Goal: Information Seeking & Learning: Learn about a topic

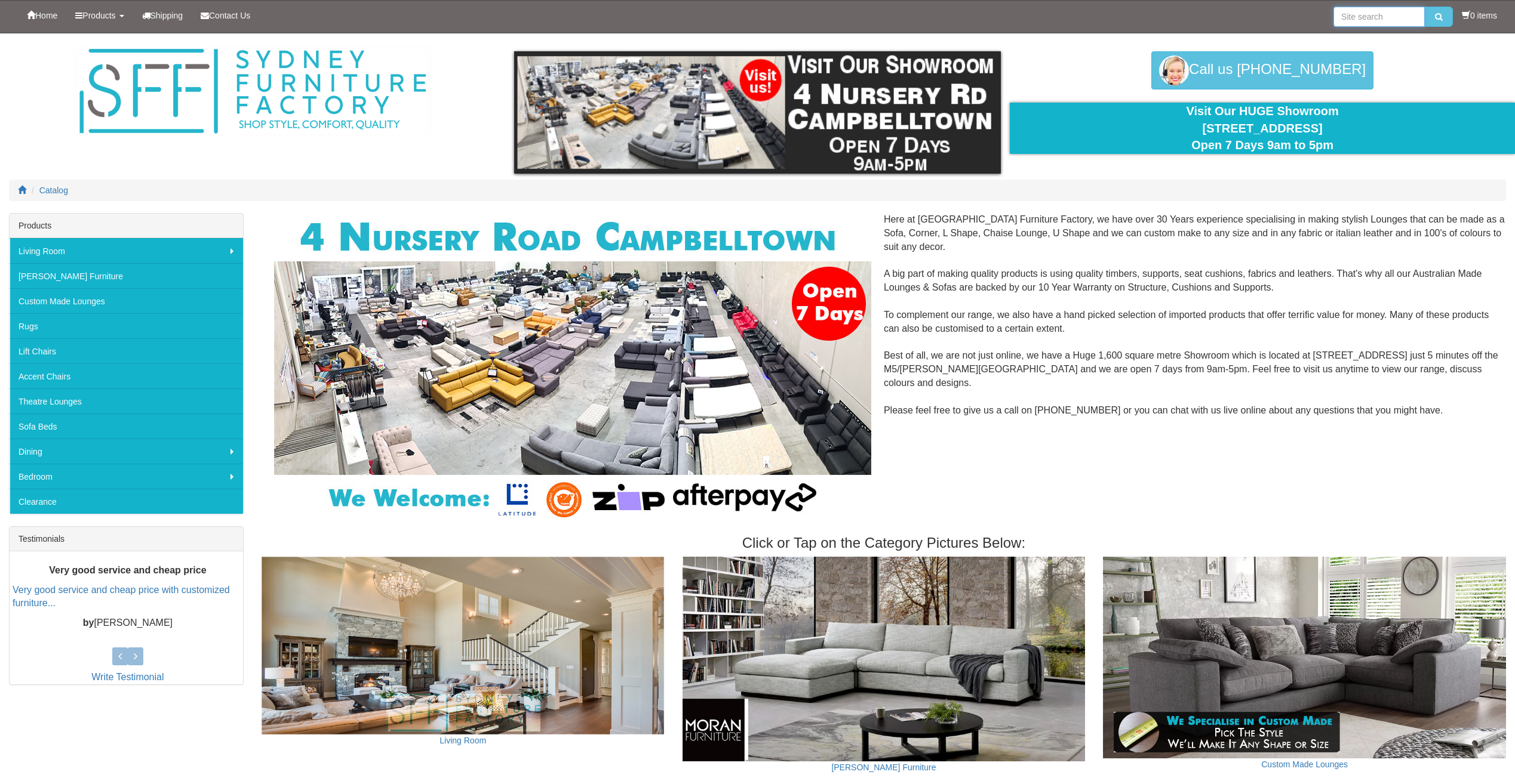
click at [1388, 13] on input "search" at bounding box center [1378, 17] width 91 height 21
type input "valencia"
click at [1424, 6] on button "submit" at bounding box center [1438, 17] width 28 height 21
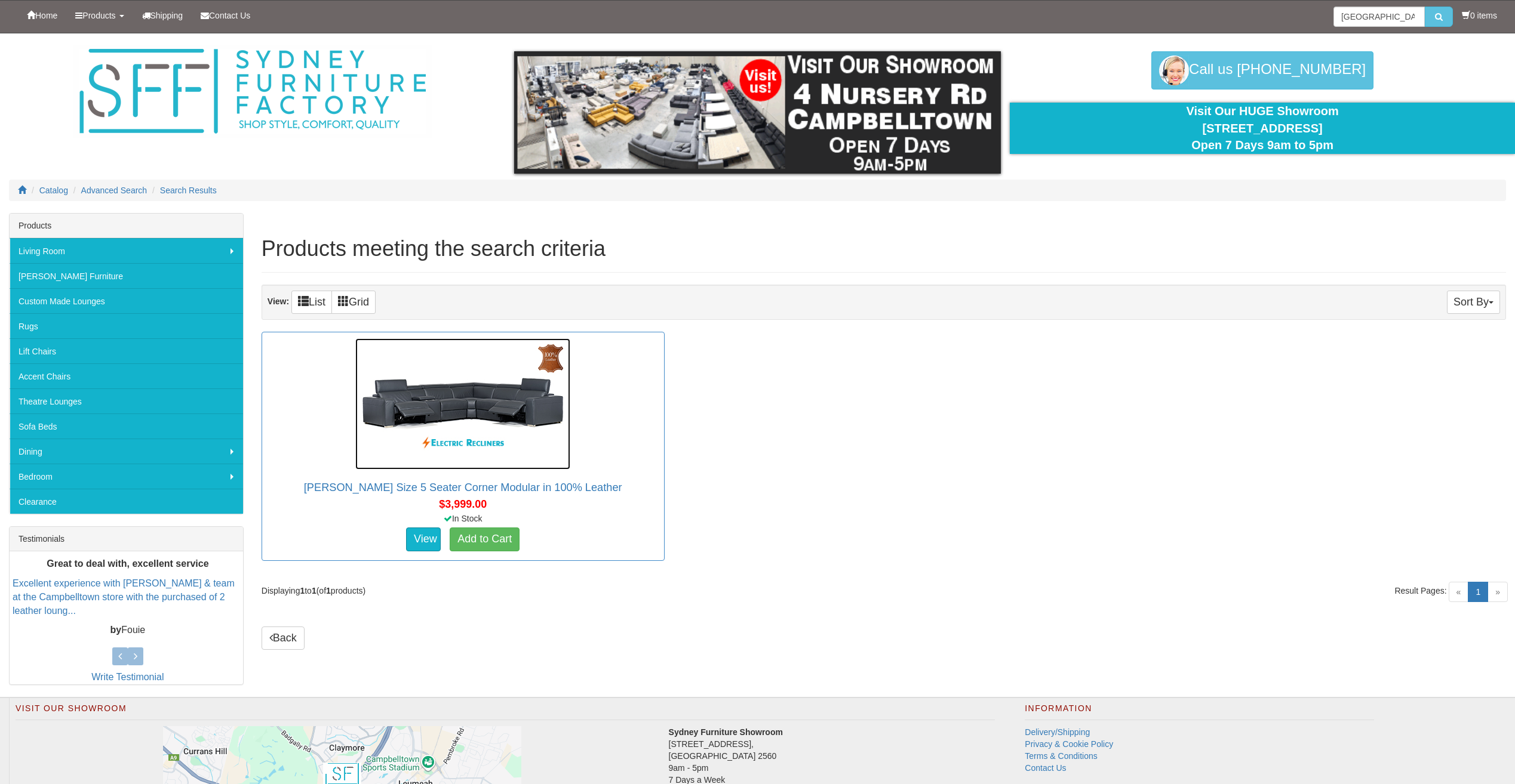
click at [426, 463] on img at bounding box center [462, 403] width 215 height 131
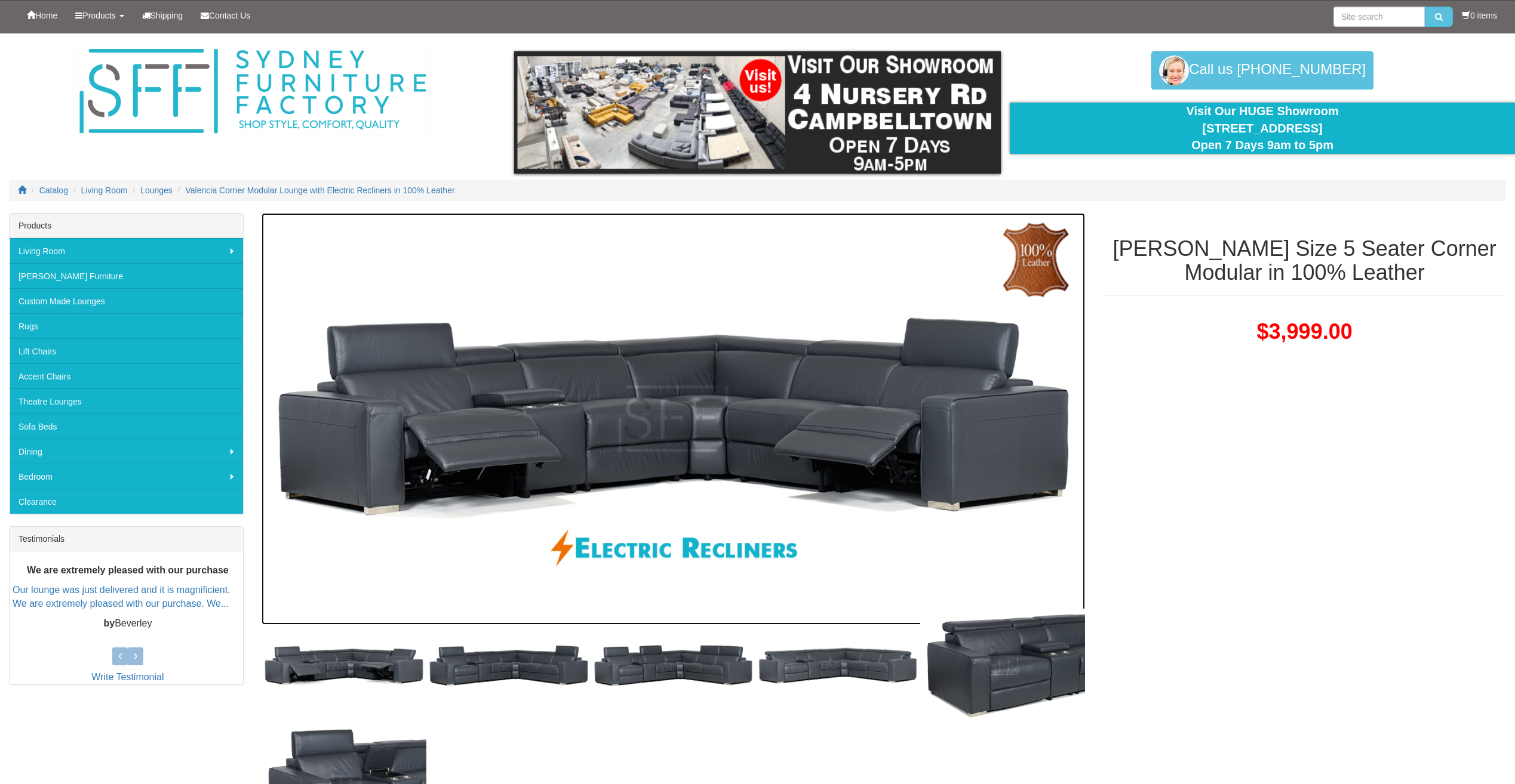
click at [873, 373] on img at bounding box center [673, 418] width 823 height 412
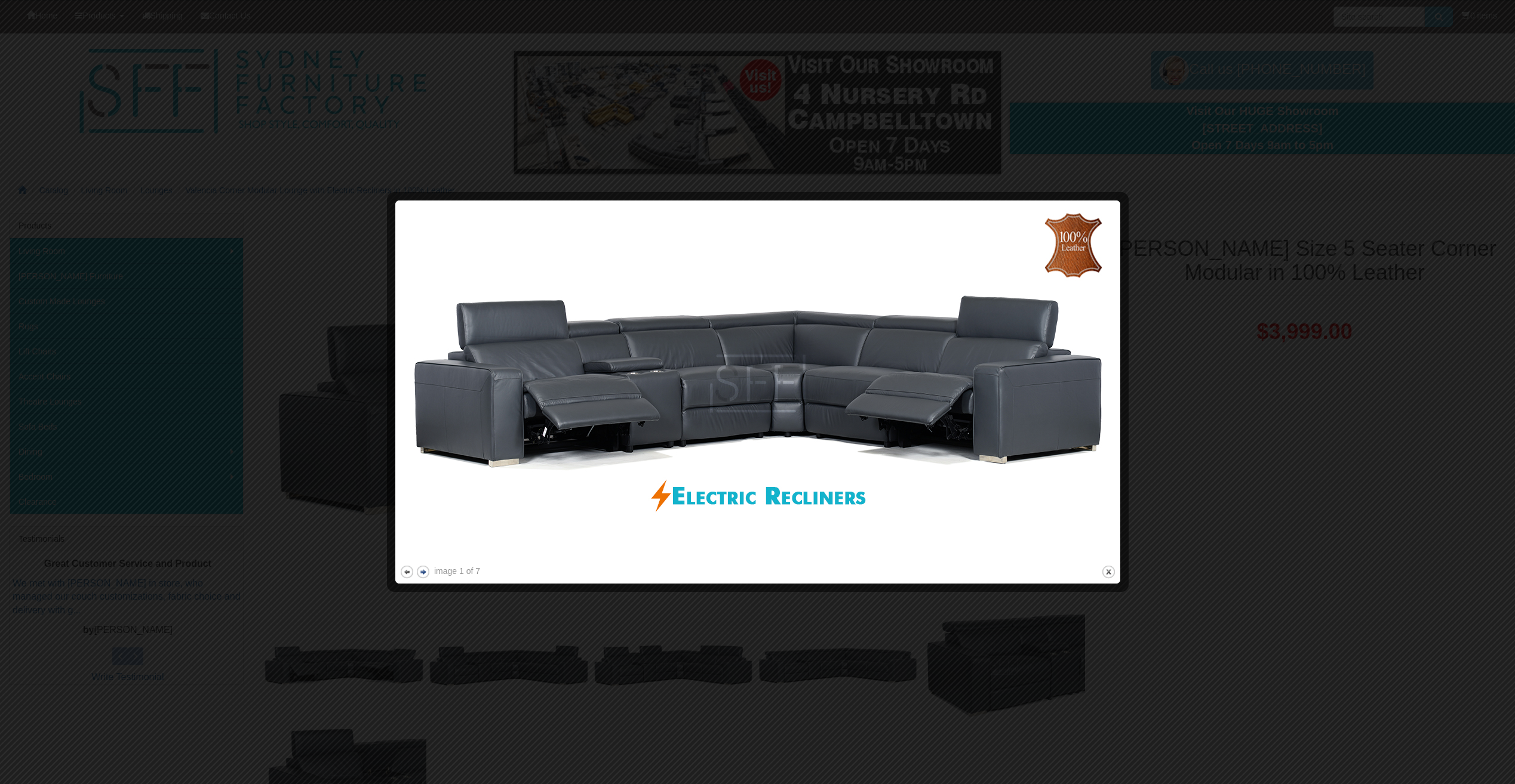
click at [425, 571] on button "next" at bounding box center [422, 571] width 15 height 15
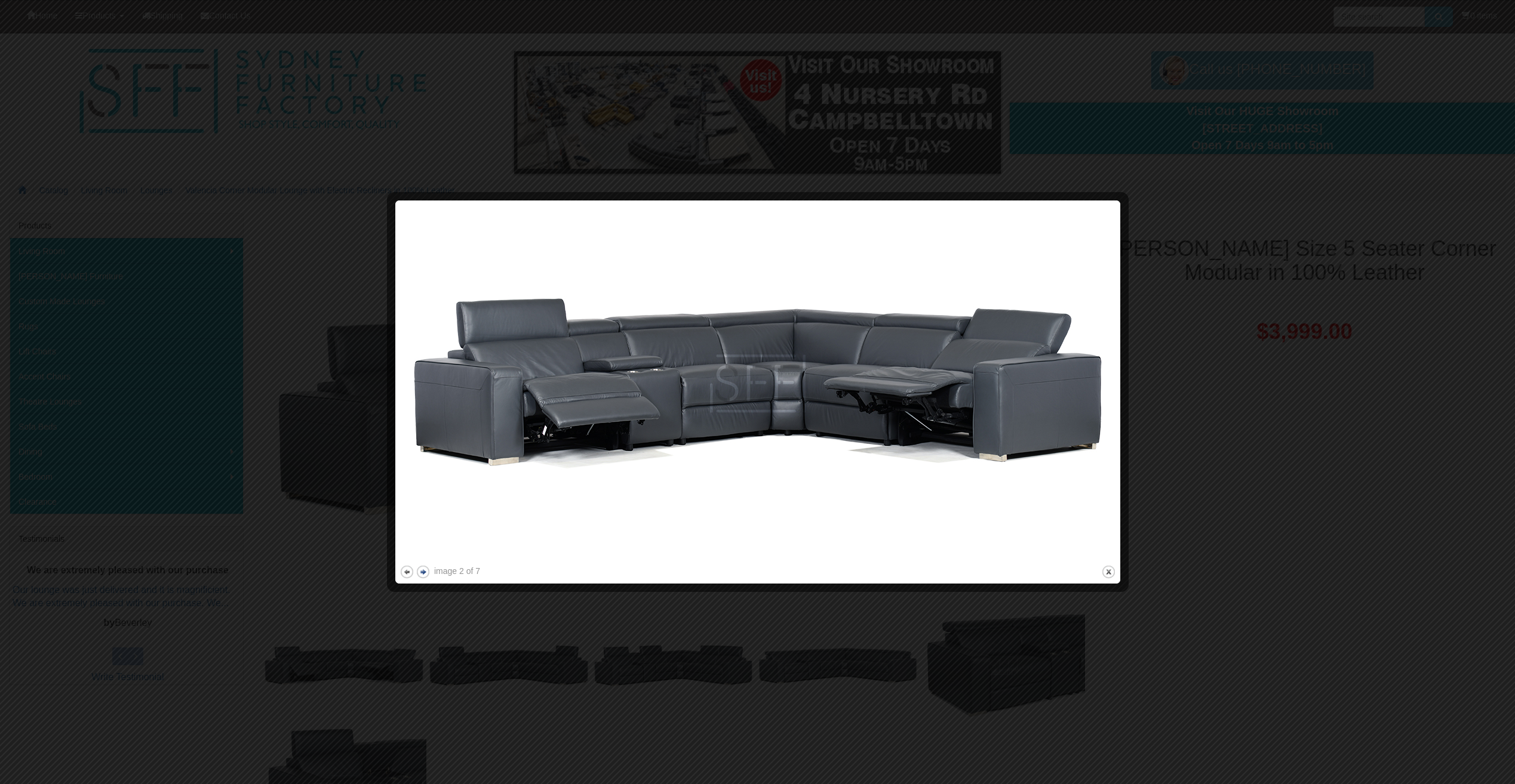
click at [418, 571] on button "next" at bounding box center [422, 571] width 15 height 15
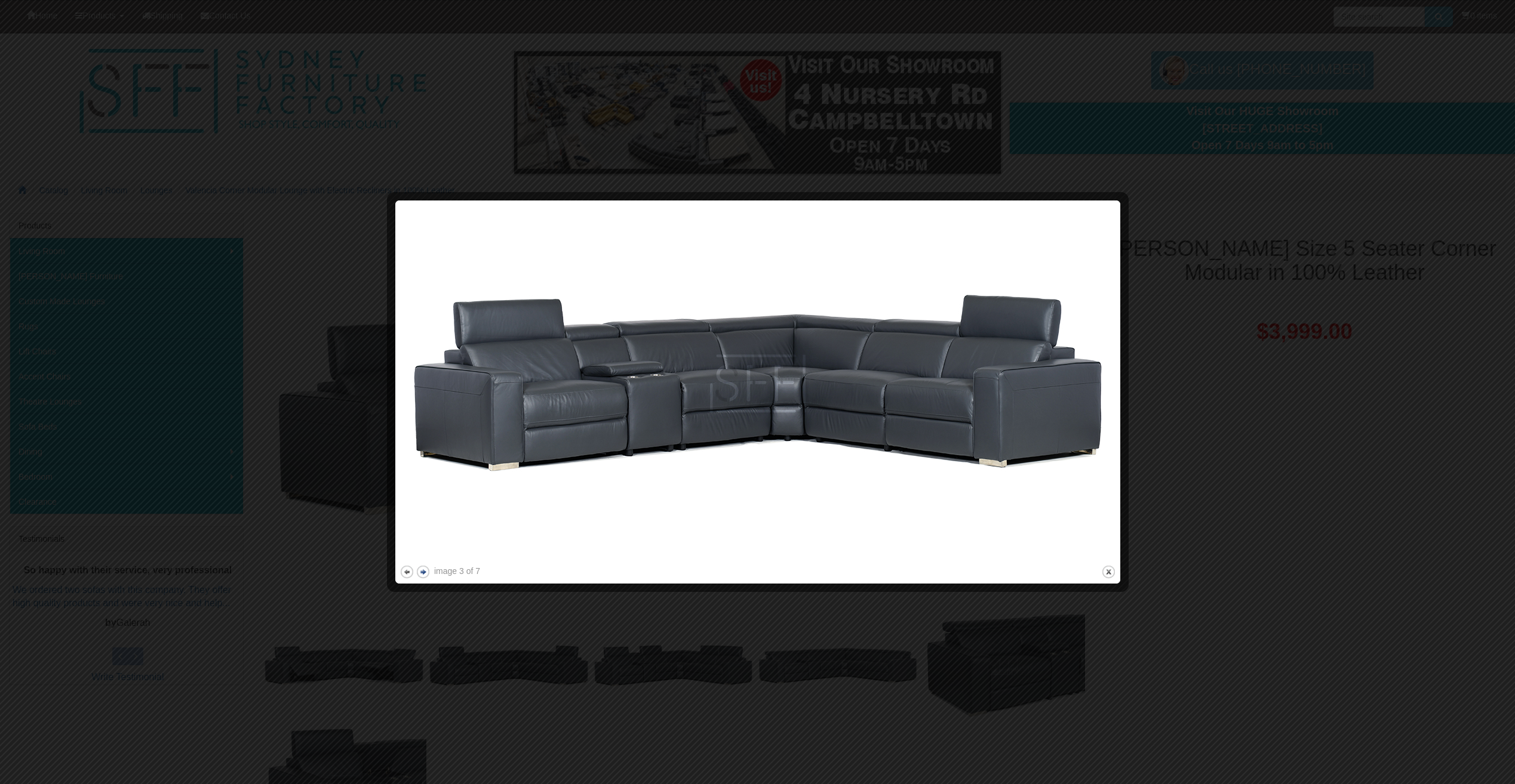
click at [424, 573] on button "next" at bounding box center [422, 571] width 15 height 15
click at [422, 569] on button "next" at bounding box center [422, 571] width 15 height 15
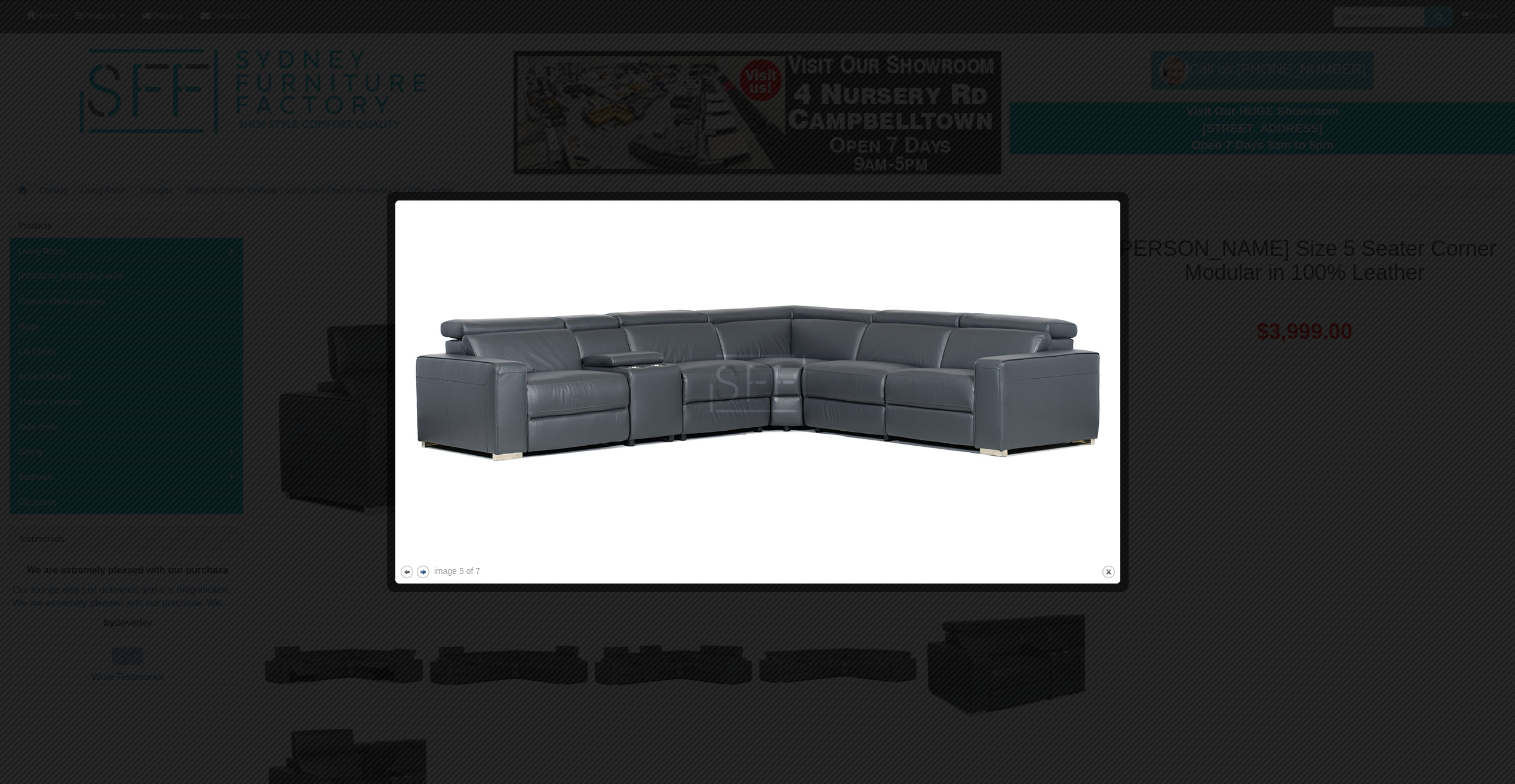
click at [426, 571] on button "next" at bounding box center [422, 571] width 15 height 15
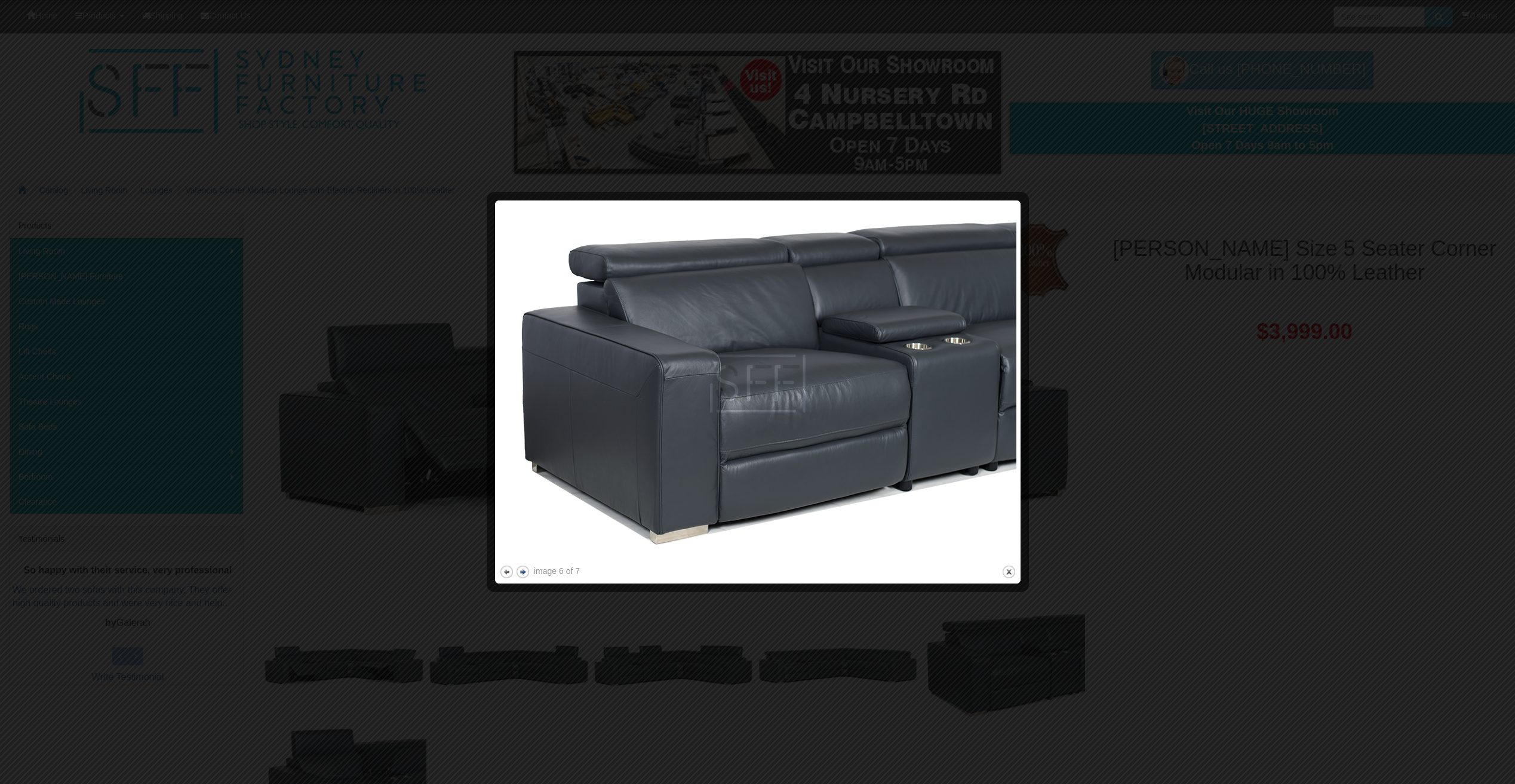
click at [524, 574] on button "next" at bounding box center [522, 571] width 15 height 15
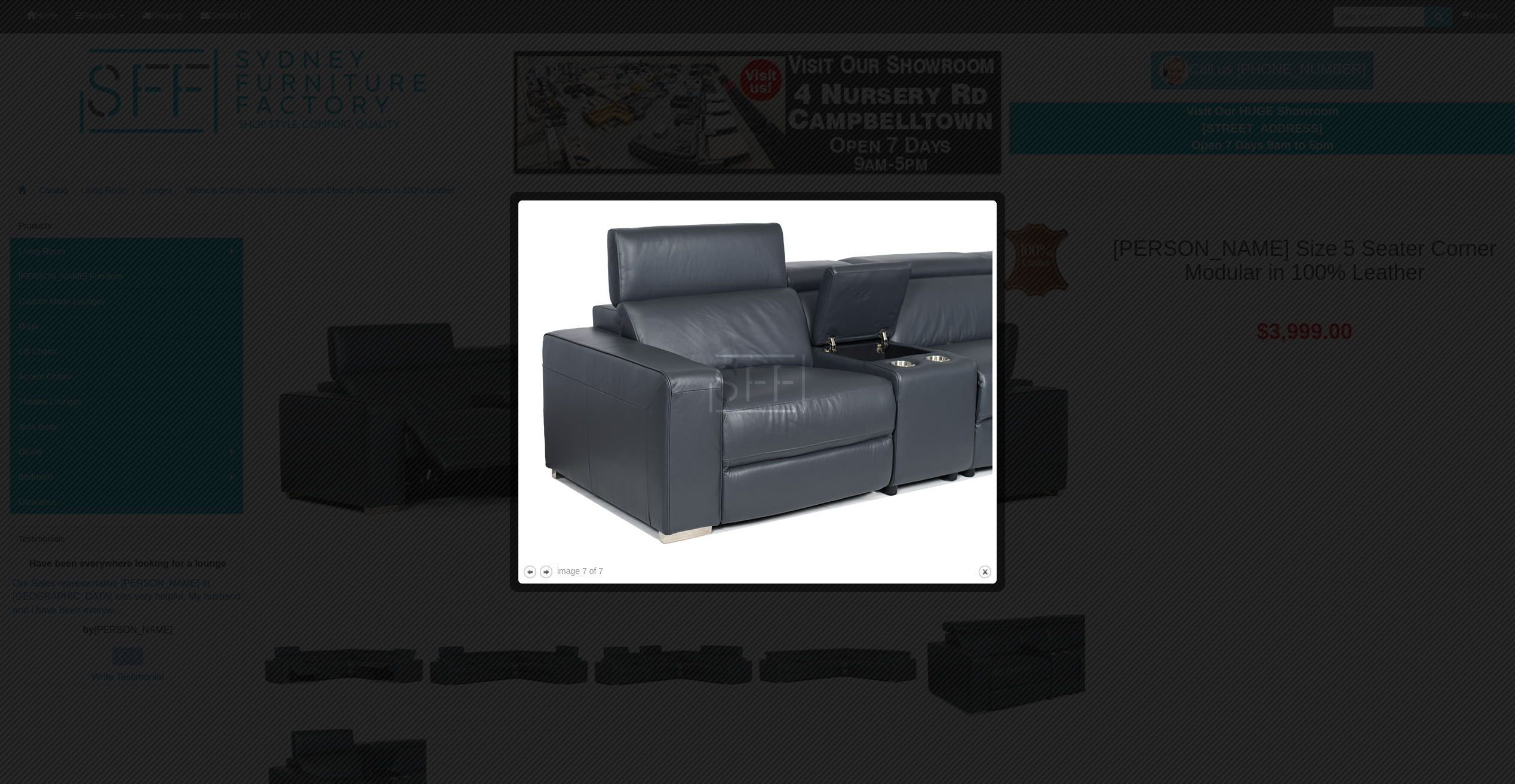
click at [1018, 177] on div at bounding box center [758, 392] width 1515 height 784
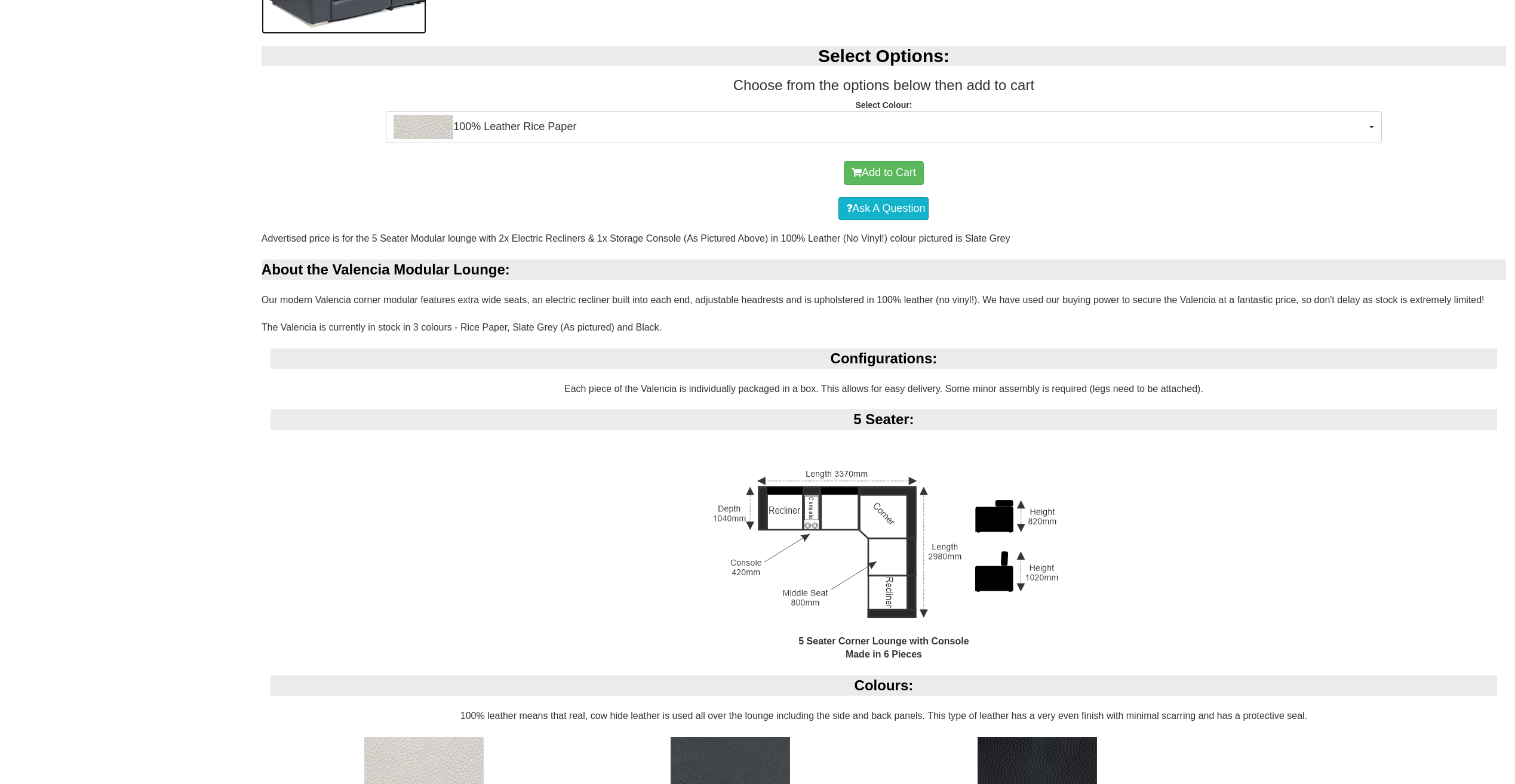
scroll to position [825, 0]
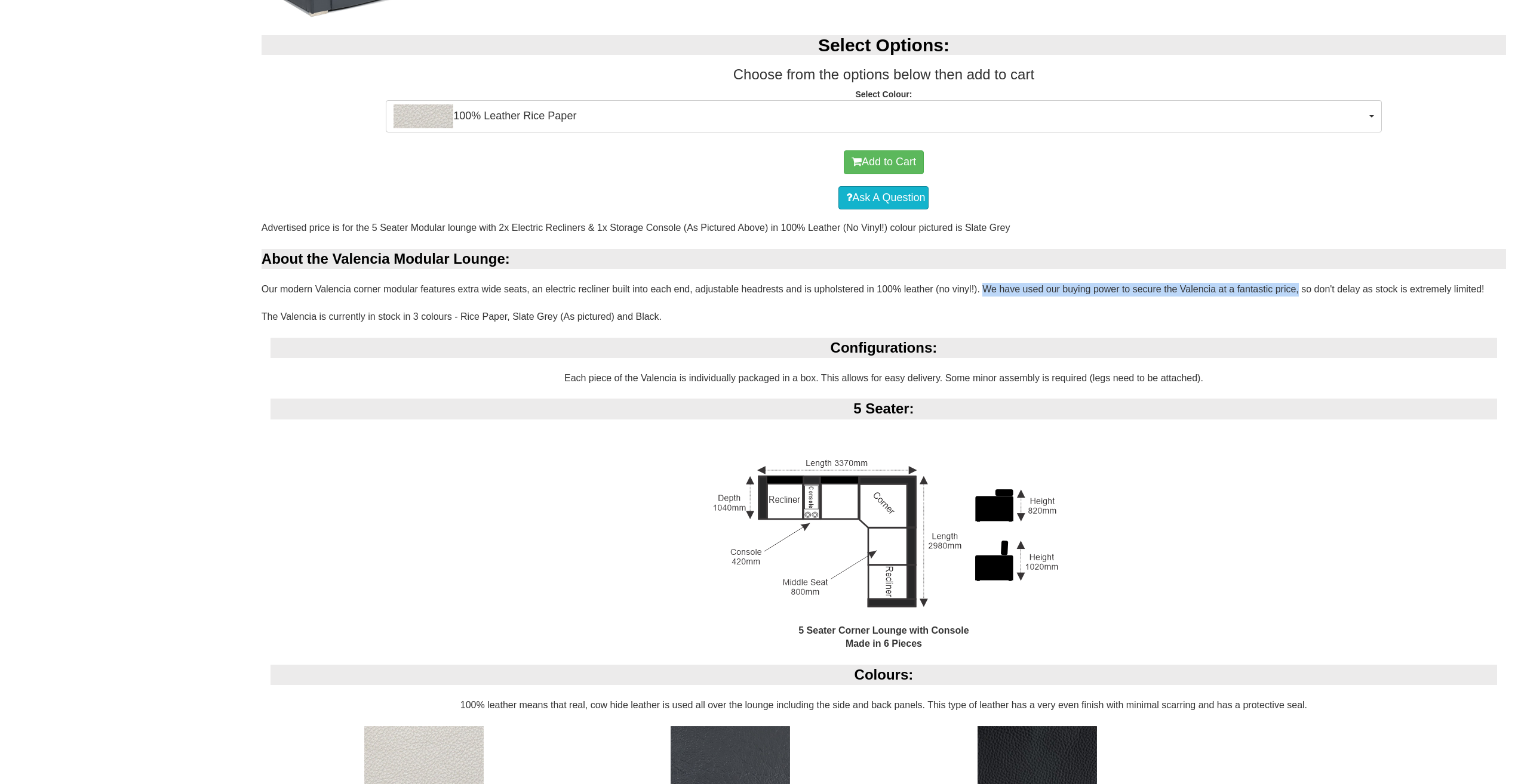
drag, startPoint x: 981, startPoint y: 288, endPoint x: 1294, endPoint y: 289, distance: 313.0
click at [1294, 289] on div "Advertised price is for the 5 Seater Modular lounge with 2x Electric Recliners …" at bounding box center [883, 666] width 1244 height 890
copy div "We have used our buying power to secure the Valencia at a fantastic price"
click at [201, 167] on div "[PERSON_NAME] Size 5 Seater Corner Modular in 100% Leather $3,999.00 Select Opt…" at bounding box center [758, 249] width 1515 height 1724
click at [356, 288] on div "Advertised price is for the 5 Seater Modular lounge with 2x Electric Recliners …" at bounding box center [883, 666] width 1244 height 890
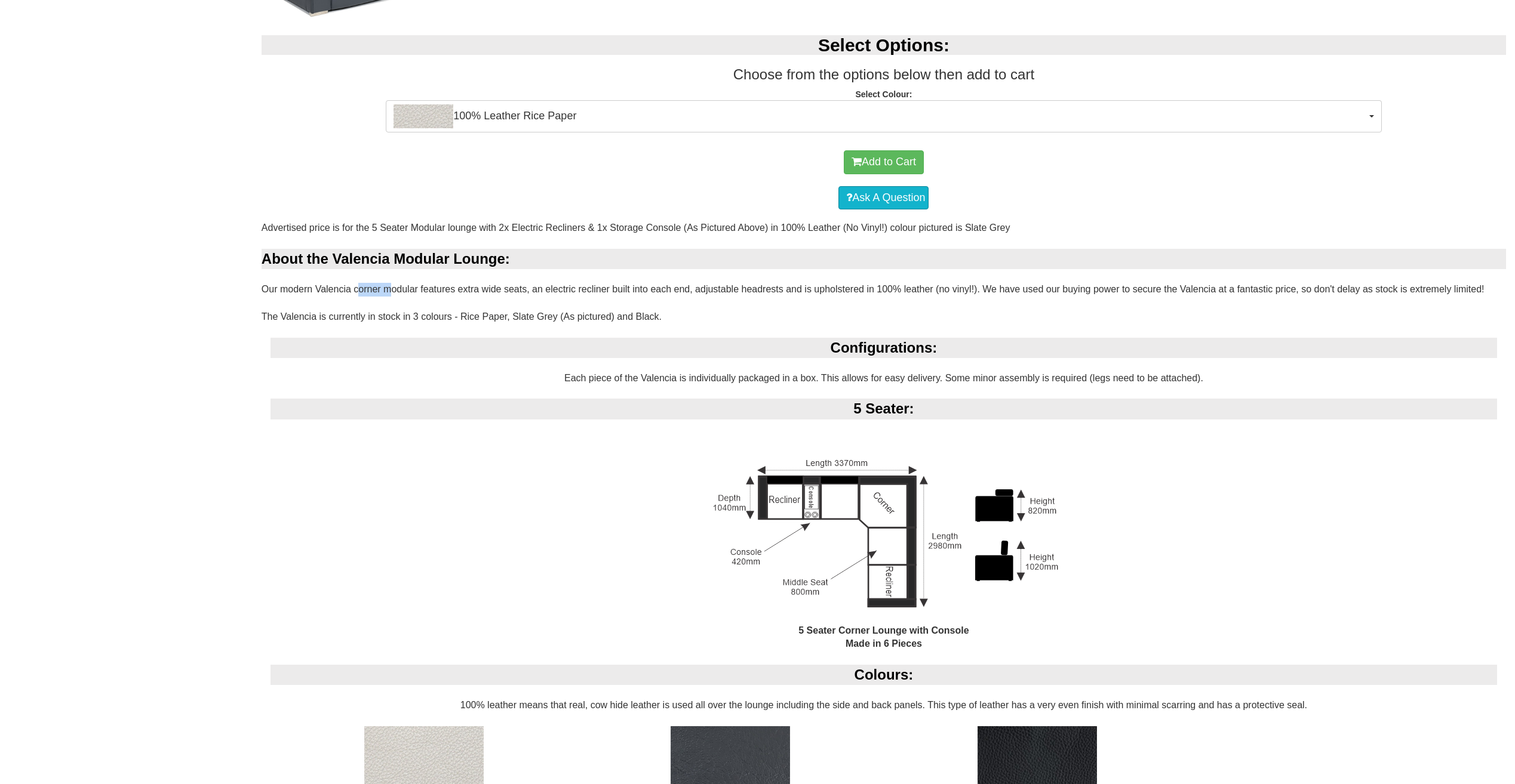
click at [356, 288] on div "Advertised price is for the 5 Seater Modular lounge with 2x Electric Recliners …" at bounding box center [883, 666] width 1244 height 890
drag, startPoint x: 356, startPoint y: 288, endPoint x: 259, endPoint y: 286, distance: 97.0
click at [259, 286] on div "Advertised price is for the 5 Seater Modular lounge with 2x Electric Recliners …" at bounding box center [884, 666] width 1262 height 890
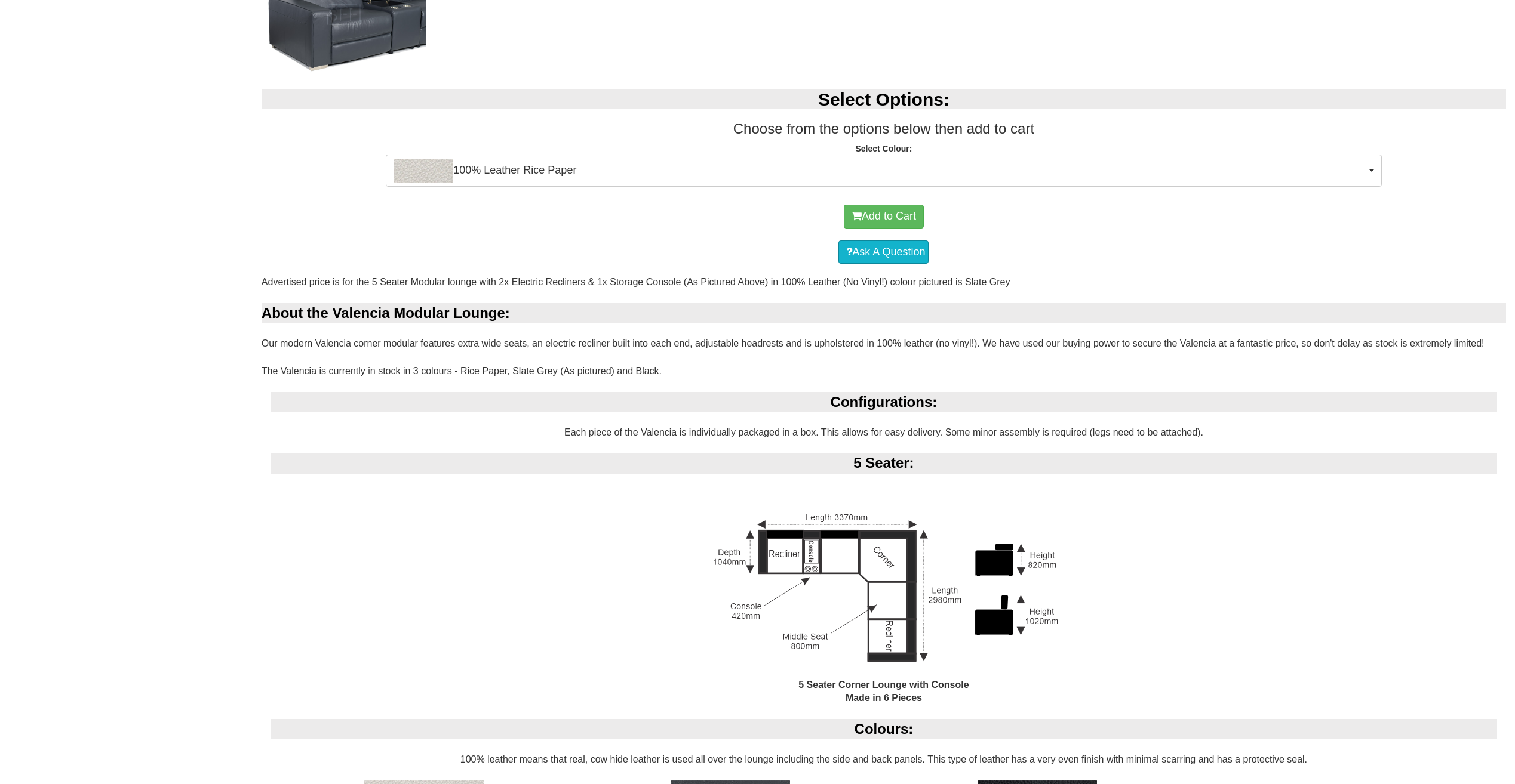
scroll to position [810, 0]
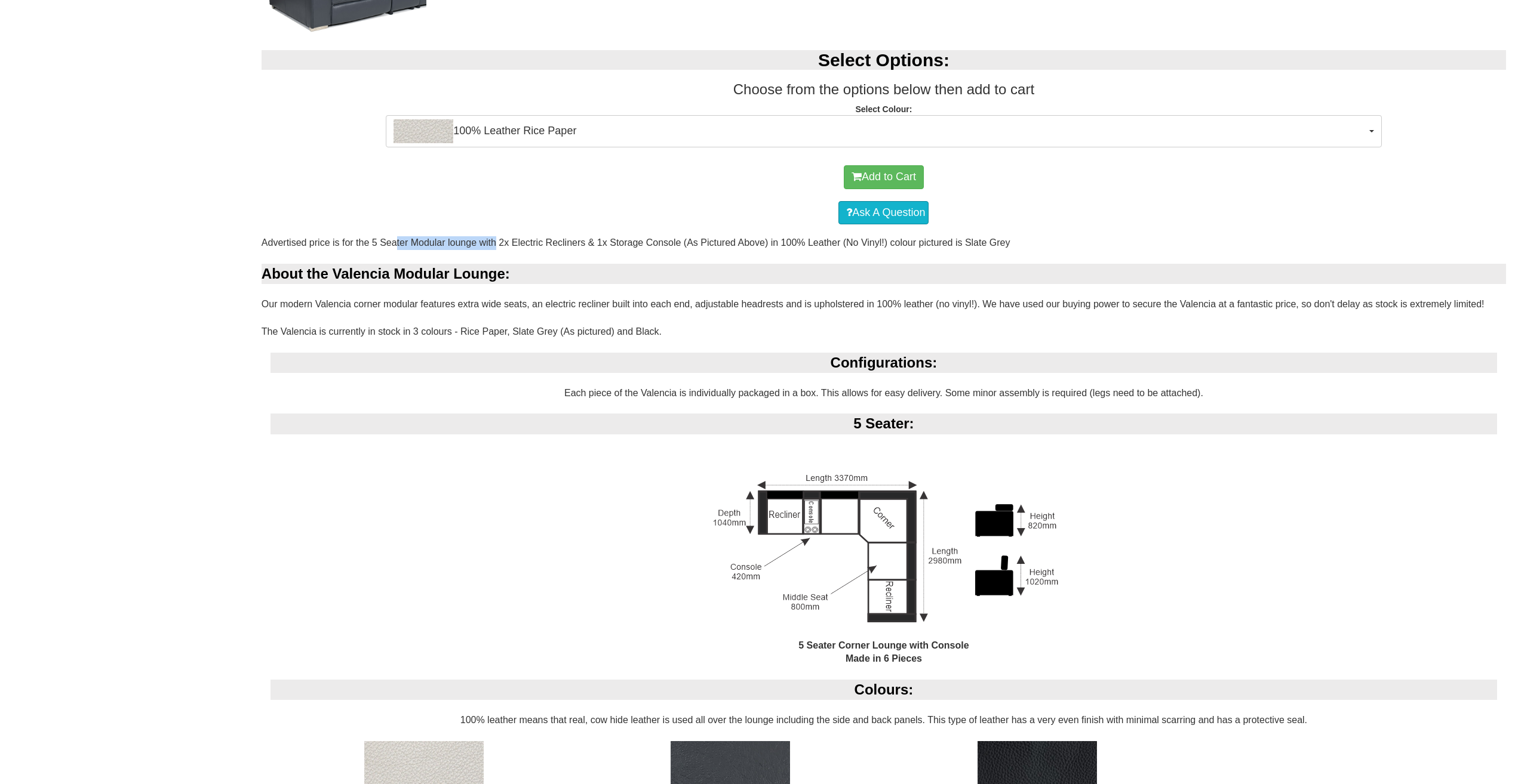
drag, startPoint x: 372, startPoint y: 241, endPoint x: 474, endPoint y: 244, distance: 102.0
click at [474, 244] on div "Advertised price is for the 5 Seater Modular lounge with 2x Electric Recliners …" at bounding box center [883, 681] width 1244 height 890
copy div "5 Seater Modular lounge"
click at [526, 206] on div "Ask A Question" at bounding box center [884, 213] width 1232 height 36
drag, startPoint x: 497, startPoint y: 242, endPoint x: 683, endPoint y: 241, distance: 186.0
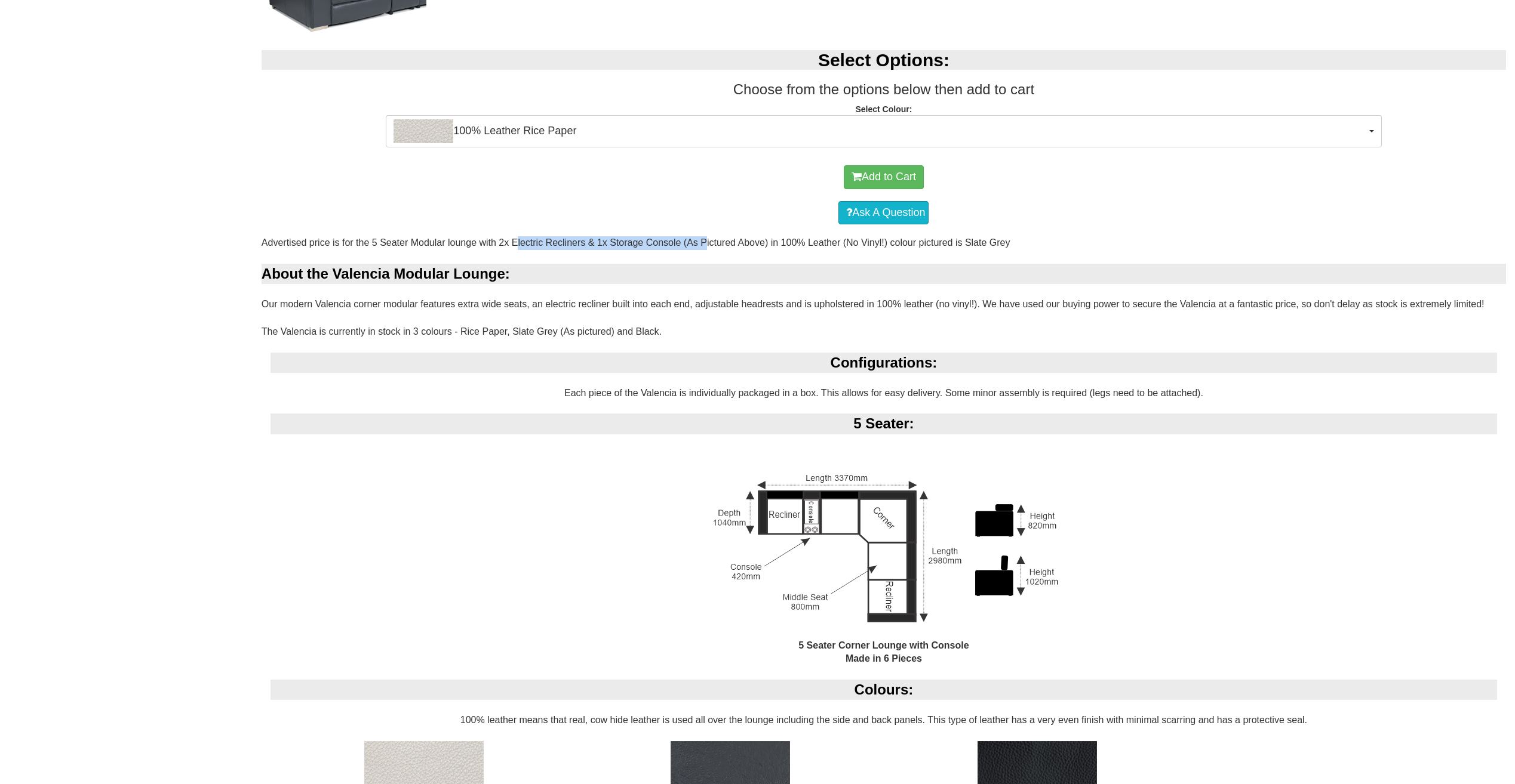
click at [683, 241] on div "Advertised price is for the 5 Seater Modular lounge with 2x Electric Recliners …" at bounding box center [883, 681] width 1244 height 890
copy div "2x Electric Recliners & 1x Storage Console"
drag, startPoint x: 780, startPoint y: 242, endPoint x: 843, endPoint y: 245, distance: 63.1
click at [843, 245] on div "Advertised price is for the 5 Seater Modular lounge with 2x Electric Recliners …" at bounding box center [883, 681] width 1244 height 890
copy div "100% Leather"
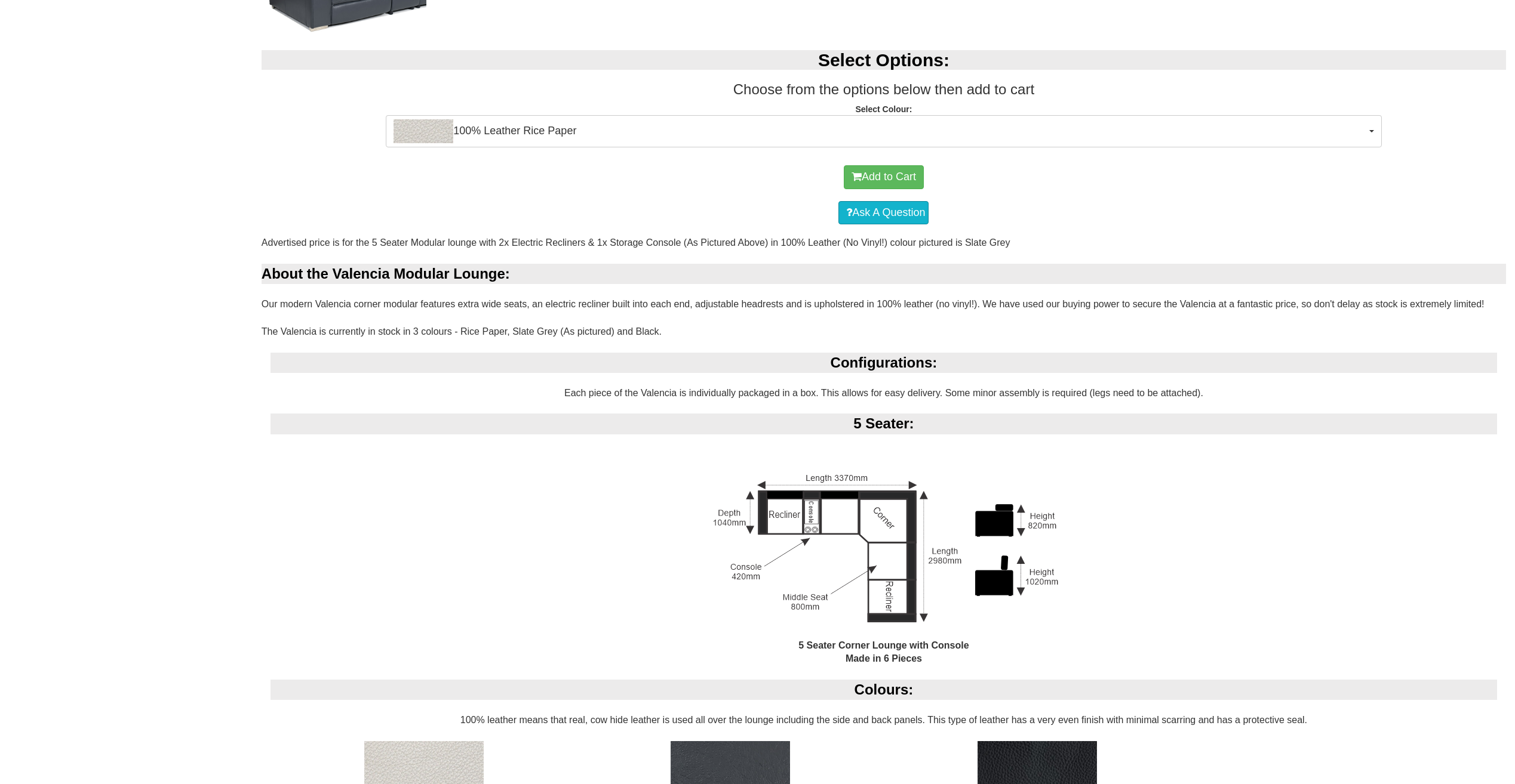
click at [197, 243] on div "[PERSON_NAME] Size 5 Seater Corner Modular in 100% Leather $3,999.00 Select Opt…" at bounding box center [758, 264] width 1515 height 1724
drag, startPoint x: 696, startPoint y: 305, endPoint x: 783, endPoint y: 305, distance: 87.0
click at [783, 305] on div "Advertised price is for the 5 Seater Modular lounge with 2x Electric Recliners …" at bounding box center [883, 681] width 1244 height 890
copy div "adjustable headrests"
click at [1060, 227] on div "Ask A Question" at bounding box center [884, 213] width 1232 height 36
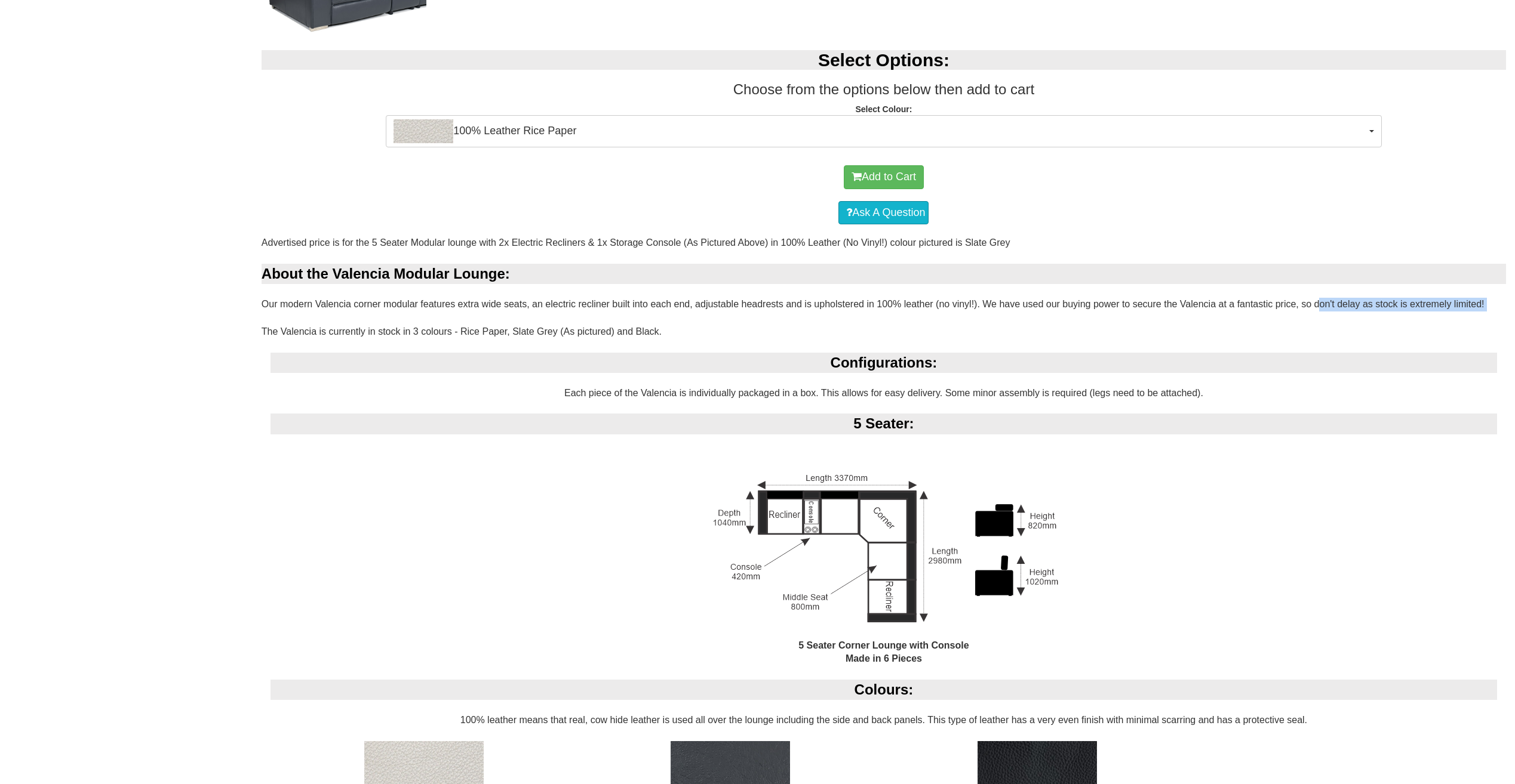
drag, startPoint x: 1330, startPoint y: 305, endPoint x: 1517, endPoint y: 314, distance: 187.2
click at [1514, 314] on html "Toggle Navigation Home Products Living Room [GEOGRAPHIC_DATA] Sofas Australian …" at bounding box center [758, 277] width 1515 height 2175
copy div "don't delay as stock is extremely limited!"
click at [1111, 198] on div "Ask A Question" at bounding box center [884, 213] width 1232 height 36
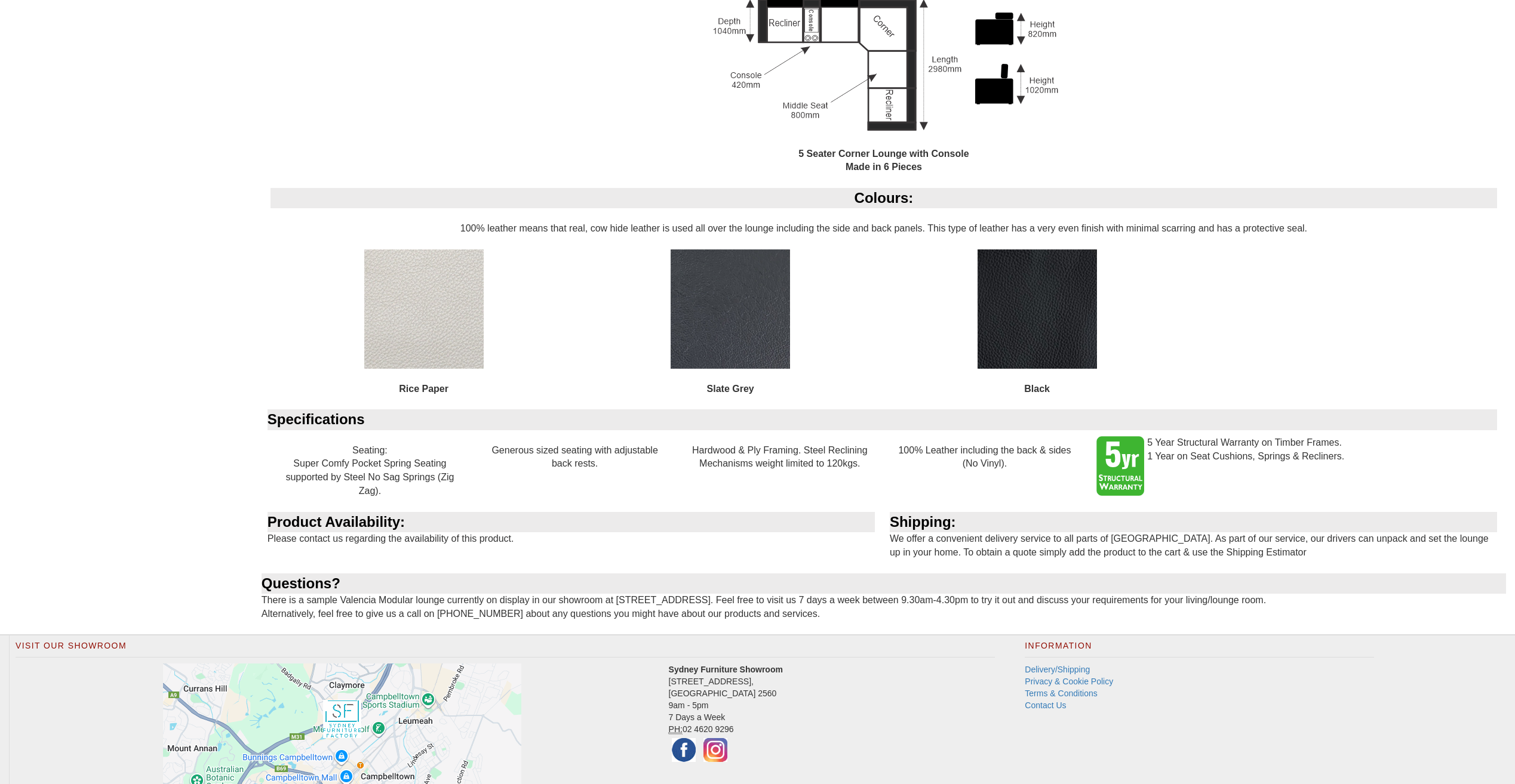
scroll to position [1391, 0]
